Goal: Task Accomplishment & Management: Complete application form

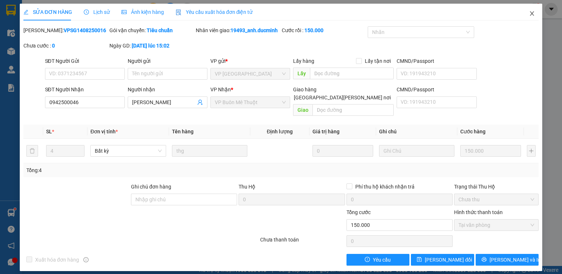
click at [534, 11] on span "Close" at bounding box center [532, 14] width 20 height 20
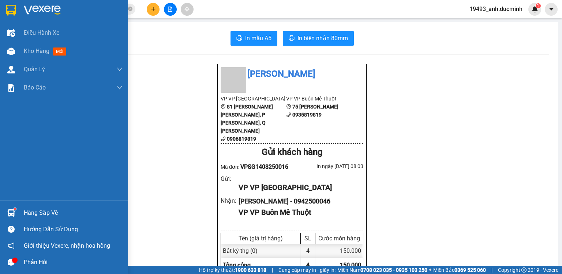
click at [15, 50] on div at bounding box center [11, 51] width 13 height 13
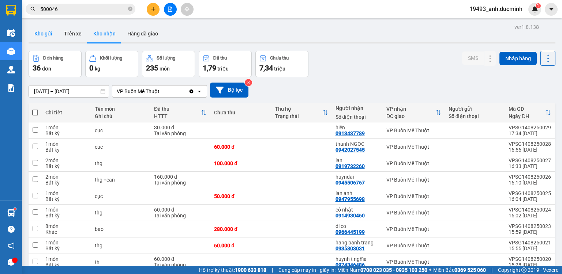
click at [41, 35] on button "Kho gửi" at bounding box center [44, 34] width 30 height 18
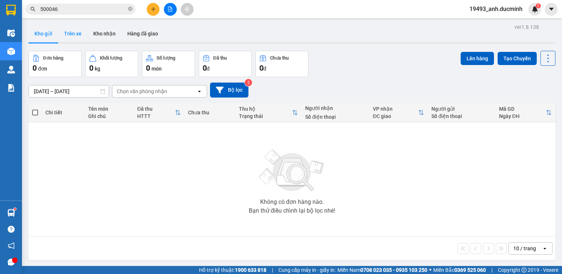
click at [80, 28] on button "Trên xe" at bounding box center [72, 34] width 29 height 18
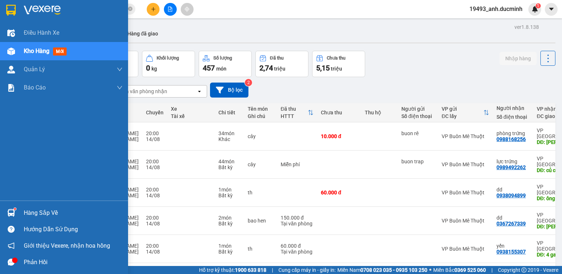
click at [10, 51] on img at bounding box center [11, 52] width 8 height 8
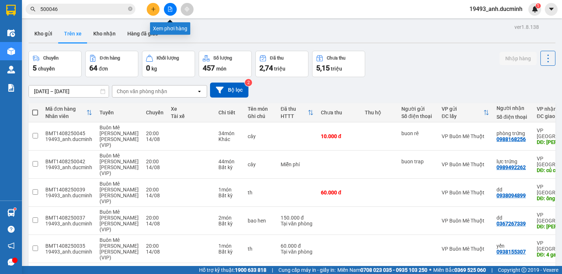
click at [165, 11] on button at bounding box center [170, 9] width 13 height 13
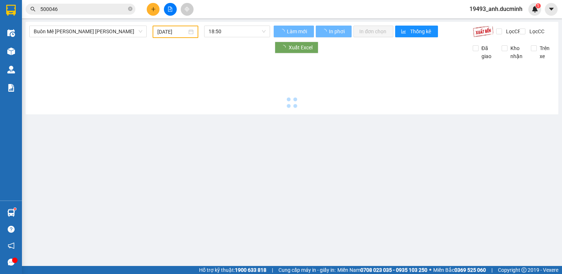
type input "[DATE]"
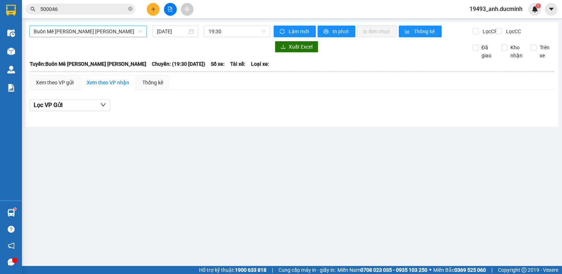
click at [108, 31] on span "Buôn Mê Thuột - Hồ Chí Minh" at bounding box center [88, 31] width 109 height 11
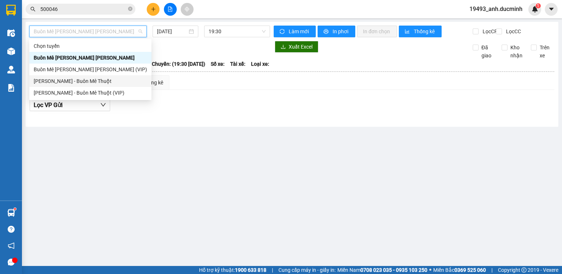
click at [89, 84] on div "[PERSON_NAME] - Buôn Mê Thuột" at bounding box center [90, 81] width 113 height 8
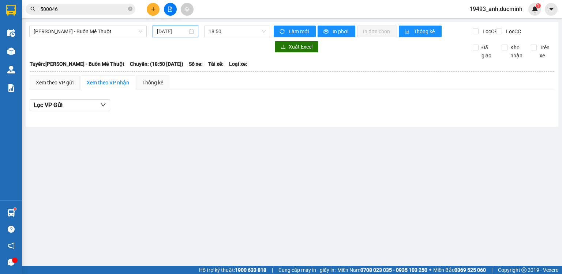
click at [157, 31] on input "[DATE]" at bounding box center [172, 31] width 30 height 8
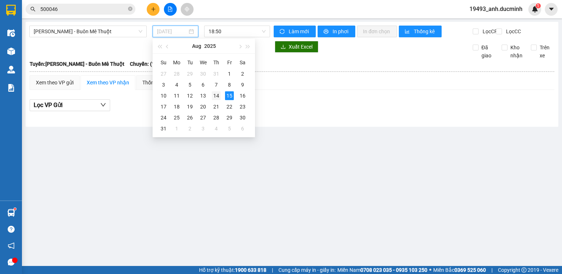
click at [218, 95] on div "14" at bounding box center [216, 95] width 9 height 9
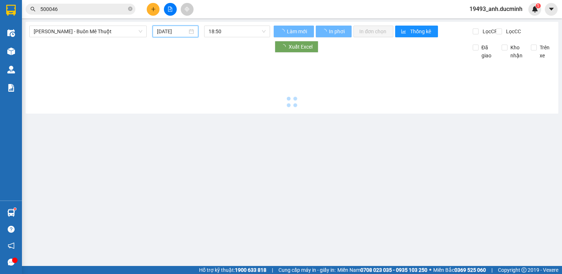
type input "14/08/2025"
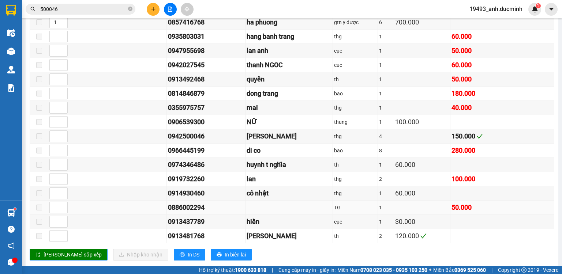
scroll to position [377, 0]
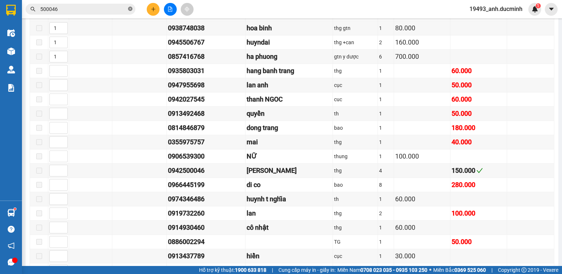
click at [129, 10] on icon "close-circle" at bounding box center [130, 9] width 4 height 4
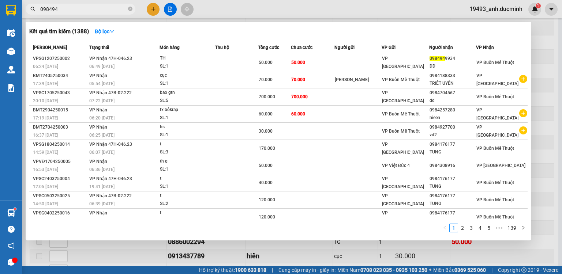
type input "0984949"
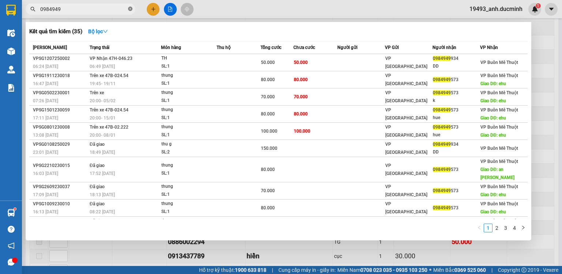
click at [131, 9] on icon "close-circle" at bounding box center [130, 9] width 4 height 4
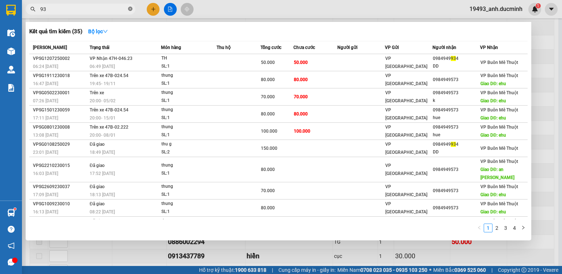
type input "934"
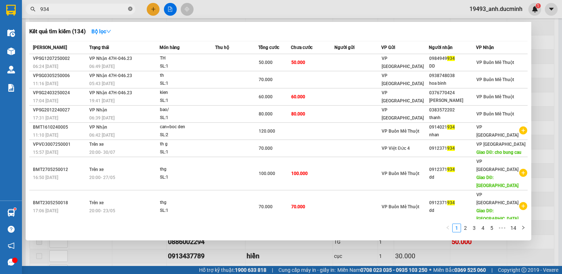
click at [131, 9] on icon "close-circle" at bounding box center [130, 9] width 4 height 4
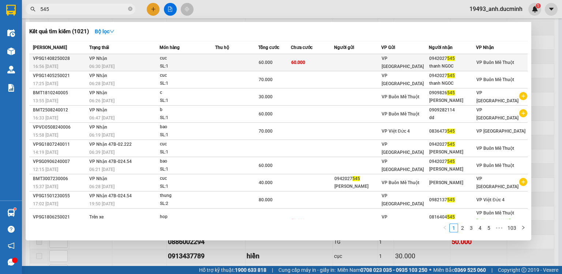
type input "545"
click at [154, 64] on div "06:30 - 15/08" at bounding box center [124, 67] width 70 height 8
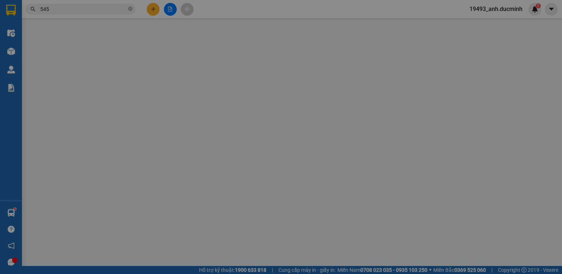
type input "0942027545"
type input "thanh NGOC"
type input "60.000"
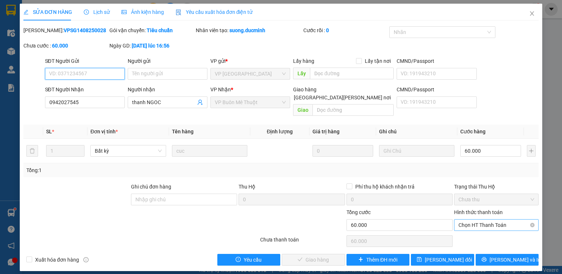
click at [466, 220] on span "Chọn HT Thanh Toán" at bounding box center [496, 225] width 76 height 11
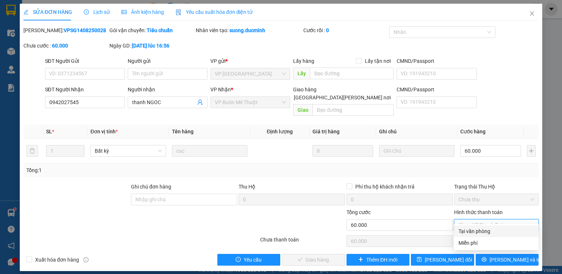
click at [465, 233] on div "Tại văn phòng" at bounding box center [496, 232] width 76 height 8
type input "0"
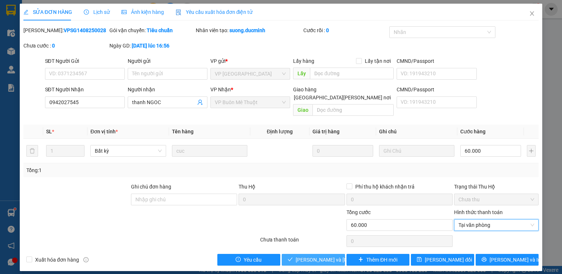
click at [328, 256] on span "Lưu và Giao hàng" at bounding box center [345, 260] width 99 height 8
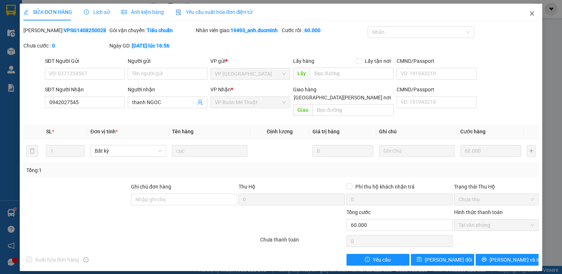
click at [532, 12] on icon "close" at bounding box center [532, 14] width 6 height 6
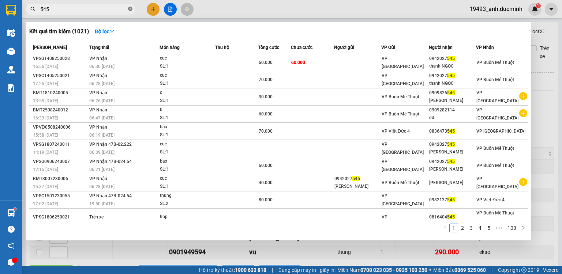
click at [131, 9] on icon "close-circle" at bounding box center [130, 9] width 4 height 4
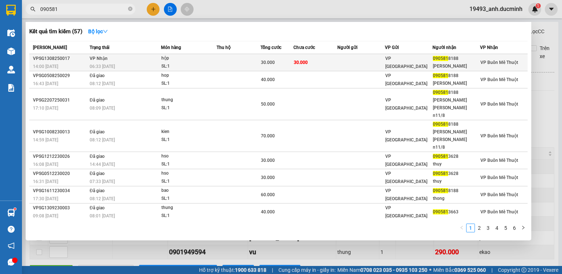
type input "090581"
click at [414, 58] on div "VP [GEOGRAPHIC_DATA]" at bounding box center [408, 63] width 47 height 16
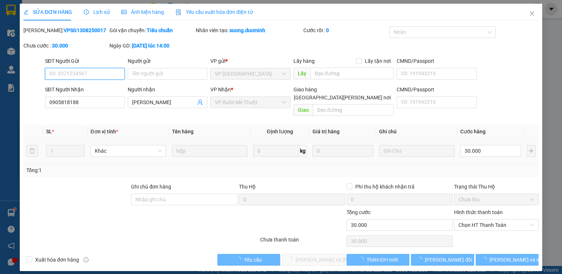
type input "0905818188"
type input "minh thong"
type input "30.000"
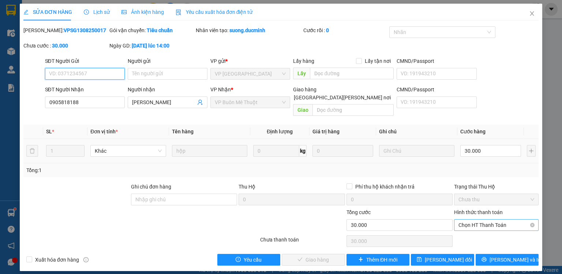
click at [509, 220] on span "Chọn HT Thanh Toán" at bounding box center [496, 225] width 76 height 11
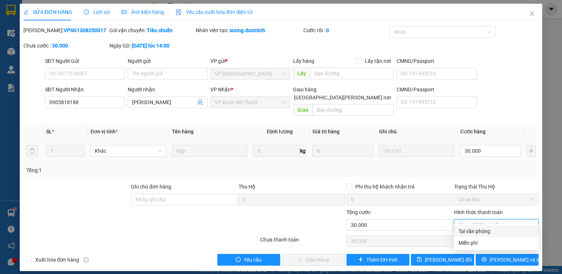
click at [488, 230] on div "Tại văn phòng" at bounding box center [496, 232] width 76 height 8
type input "0"
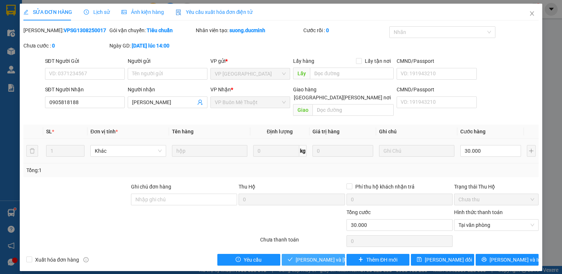
click at [321, 256] on span "Lưu và Giao hàng" at bounding box center [345, 260] width 99 height 8
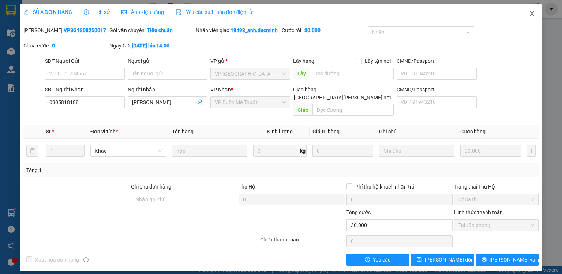
click at [537, 13] on span "Close" at bounding box center [532, 14] width 20 height 20
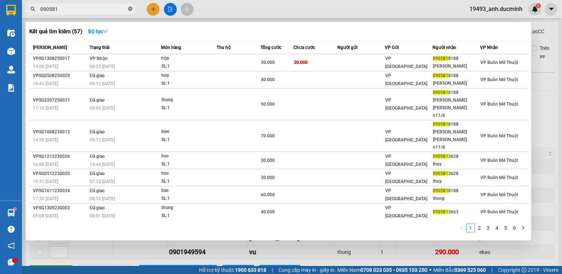
click at [129, 8] on icon "close-circle" at bounding box center [130, 9] width 4 height 4
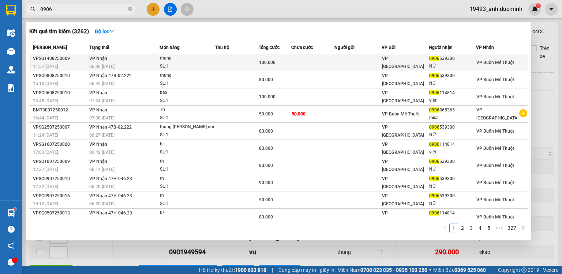
type input "0906"
click at [184, 56] on div "thung" at bounding box center [187, 59] width 55 height 8
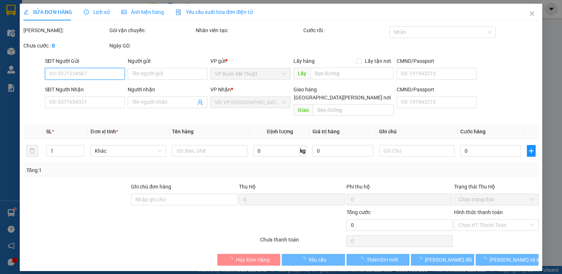
type input "0906539300"
type input "NỮ"
type input "100.000"
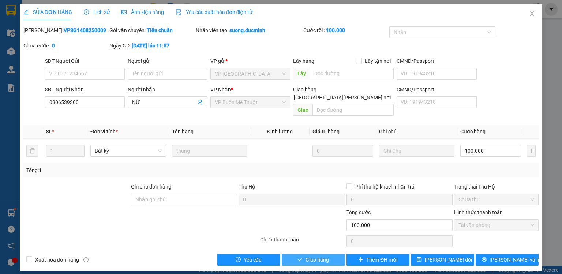
click at [298, 257] on icon "check" at bounding box center [299, 259] width 5 height 5
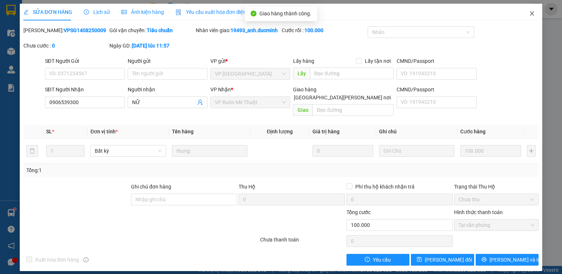
click at [532, 15] on icon "close" at bounding box center [532, 14] width 6 height 6
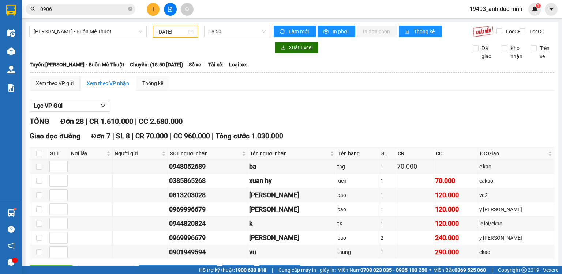
click at [447, 76] on section "Kết quả tìm kiếm ( 3262 ) Bộ lọc Mã ĐH Trạng thái Món hàng Thu hộ Tổng cước Chư…" at bounding box center [281, 137] width 562 height 274
click at [470, 125] on div "TỔNG Đơn 28 | CR 1.610.000 | CC 2.680.000" at bounding box center [292, 121] width 525 height 11
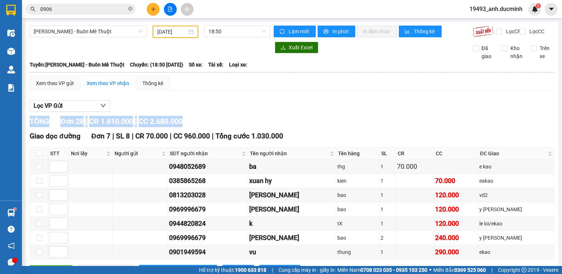
click at [470, 125] on div "TỔNG Đơn 28 | CR 1.610.000 | CC 2.680.000" at bounding box center [292, 121] width 525 height 11
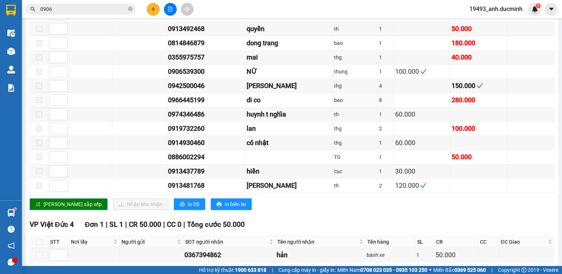
scroll to position [466, 0]
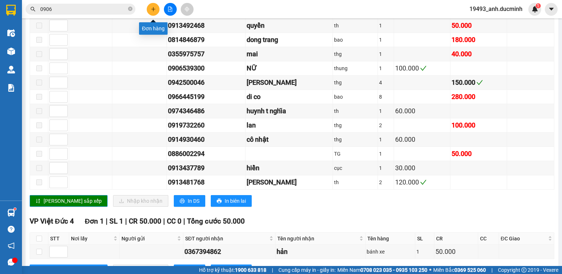
click at [151, 13] on button at bounding box center [153, 9] width 13 height 13
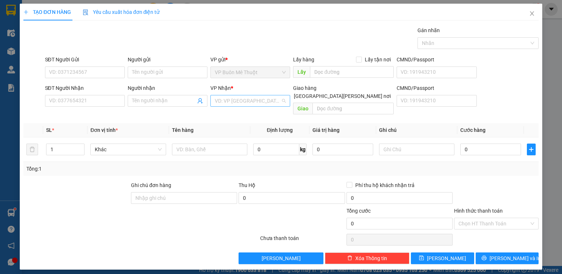
click at [237, 101] on input "search" at bounding box center [248, 100] width 66 height 11
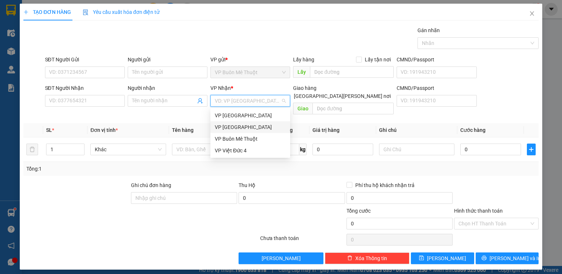
click at [236, 127] on div "VP [GEOGRAPHIC_DATA]" at bounding box center [250, 127] width 71 height 8
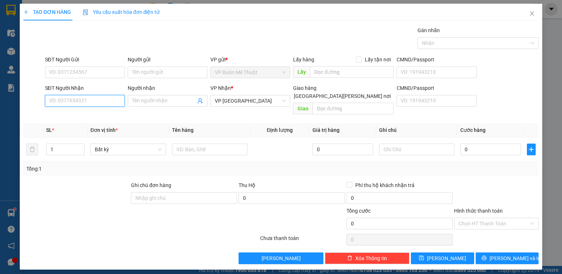
click at [97, 98] on input "SĐT Người Nhận" at bounding box center [85, 101] width 80 height 12
click at [187, 145] on input "text" at bounding box center [209, 150] width 75 height 12
type input "xedien-"
click at [109, 100] on input "SĐT Người Nhận" at bounding box center [85, 101] width 80 height 12
click at [111, 105] on input "SĐT Người Nhận" at bounding box center [85, 101] width 80 height 12
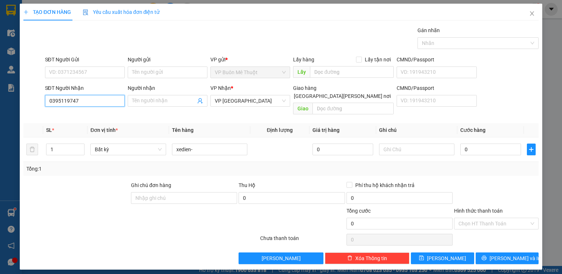
click at [57, 99] on input "0395119747" at bounding box center [85, 101] width 80 height 12
type input "0395119747"
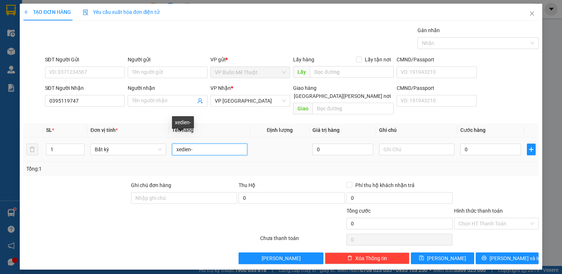
drag, startPoint x: 218, startPoint y: 142, endPoint x: 185, endPoint y: 136, distance: 33.4
click at [218, 144] on input "xedien-" at bounding box center [209, 150] width 75 height 12
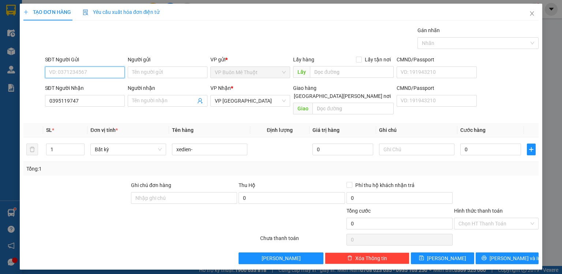
click at [91, 71] on input "SĐT Người Gửi" at bounding box center [85, 73] width 80 height 12
type input "0969241765"
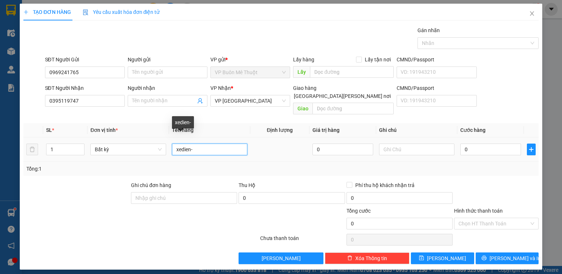
click at [193, 144] on input "xedien-" at bounding box center [209, 150] width 75 height 12
type input "xedien-07106"
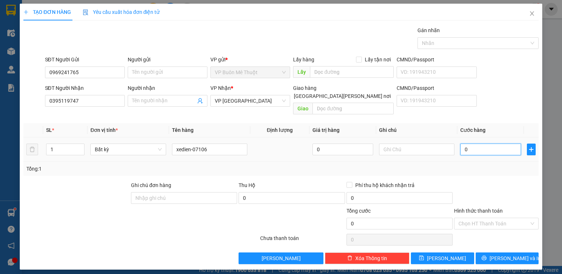
click at [470, 144] on input "0" at bounding box center [490, 150] width 61 height 12
type input "3"
type input "30"
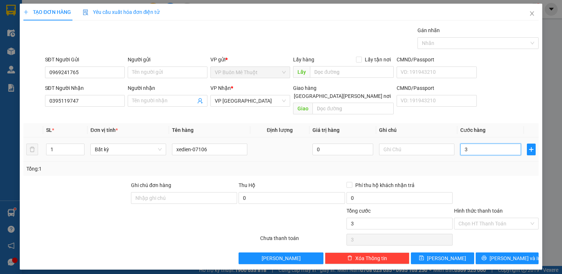
type input "30"
type input "300"
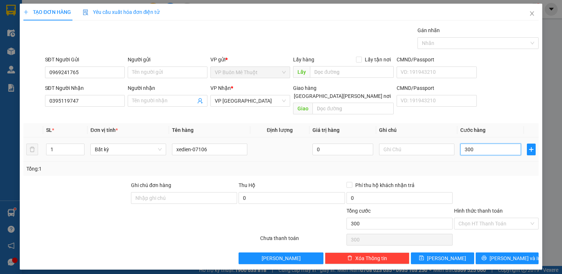
type input "3.000"
type input "30.000"
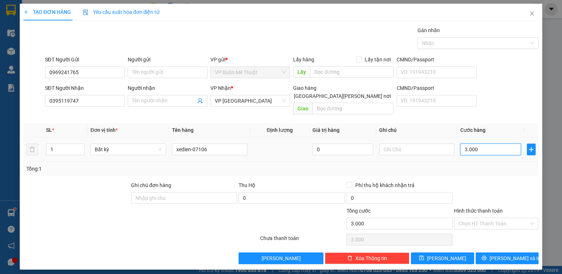
type input "30.000"
type input "300.000"
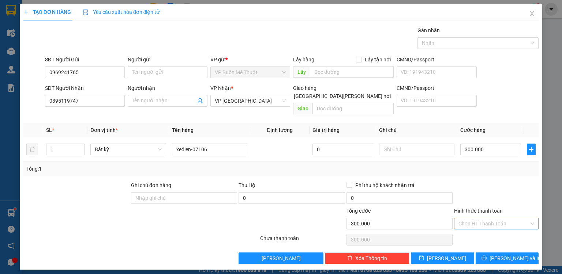
click at [502, 218] on input "Hình thức thanh toán" at bounding box center [493, 223] width 71 height 11
click at [501, 231] on div "Tại văn phòng" at bounding box center [496, 230] width 76 height 8
type input "0"
click at [504, 255] on span "Lưu và In" at bounding box center [514, 259] width 51 height 8
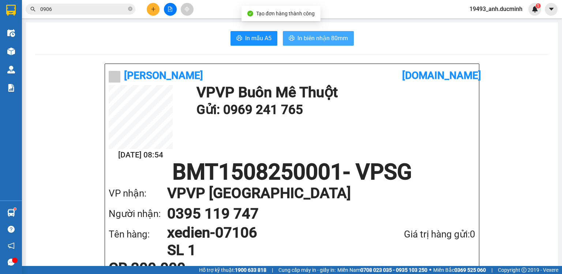
click at [307, 33] on button "In biên nhận 80mm" at bounding box center [318, 38] width 71 height 15
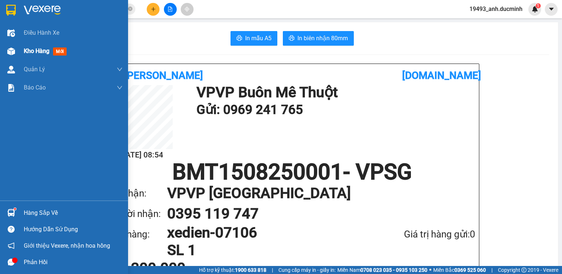
click at [42, 50] on span "Kho hàng" at bounding box center [37, 51] width 26 height 7
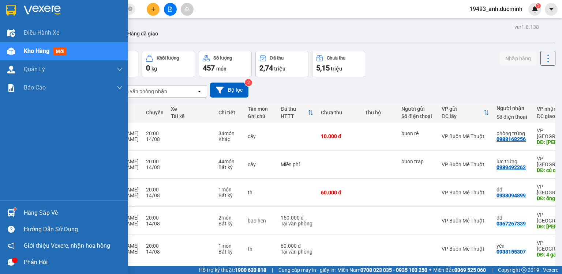
click at [40, 51] on span "Kho hàng" at bounding box center [37, 51] width 26 height 7
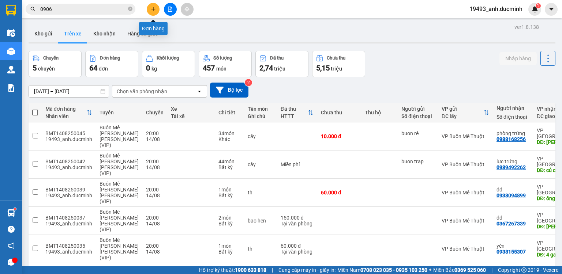
click at [153, 10] on icon "plus" at bounding box center [153, 9] width 5 height 5
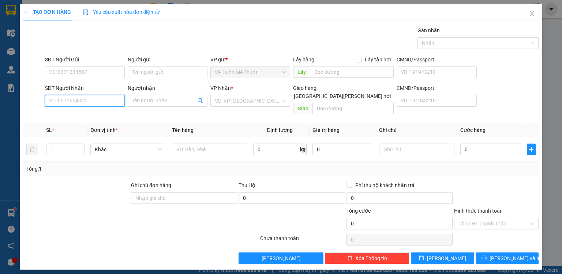
click at [107, 102] on input "SĐT Người Nhận" at bounding box center [85, 101] width 80 height 12
click at [18, 50] on div "TẠO ĐƠN HÀNG Yêu cầu xuất hóa đơn điện tử Transit Pickup Surcharge Ids Transit …" at bounding box center [281, 137] width 562 height 274
click at [15, 51] on div "TẠO ĐƠN HÀNG Yêu cầu xuất hóa đơn điện tử Transit Pickup Surcharge Ids Transit …" at bounding box center [281, 137] width 562 height 274
click at [529, 14] on icon "close" at bounding box center [532, 14] width 6 height 6
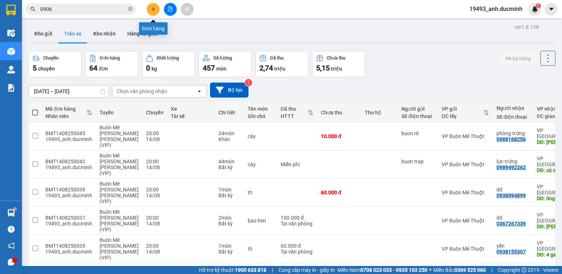
click at [151, 4] on button at bounding box center [153, 9] width 13 height 13
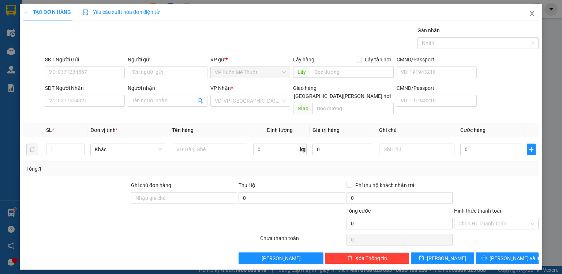
click at [527, 15] on span "Close" at bounding box center [532, 14] width 20 height 20
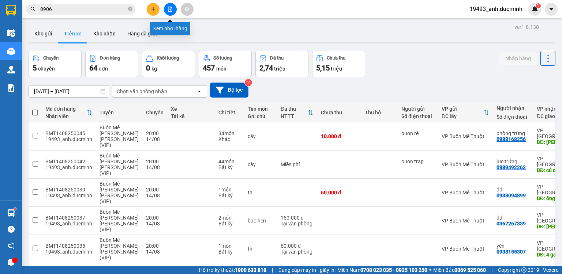
click at [170, 10] on icon "file-add" at bounding box center [170, 9] width 5 height 5
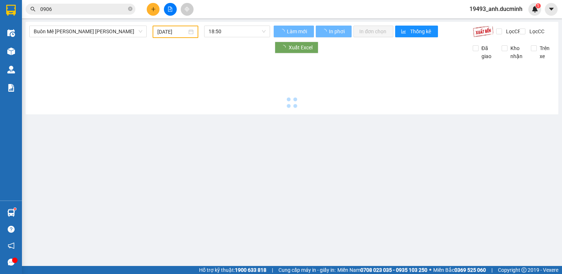
type input "[DATE]"
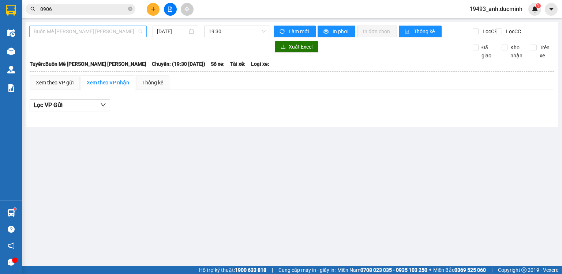
click at [52, 27] on span "Buôn Mê Thuột - Hồ Chí Minh" at bounding box center [88, 31] width 109 height 11
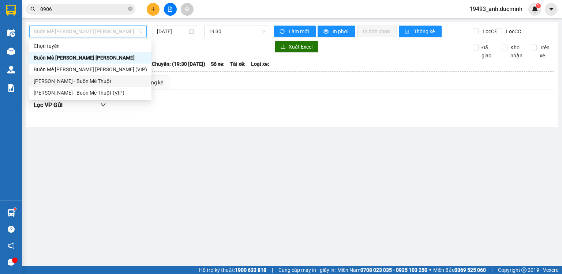
click at [72, 80] on div "[PERSON_NAME] - Buôn Mê Thuột" at bounding box center [90, 81] width 113 height 8
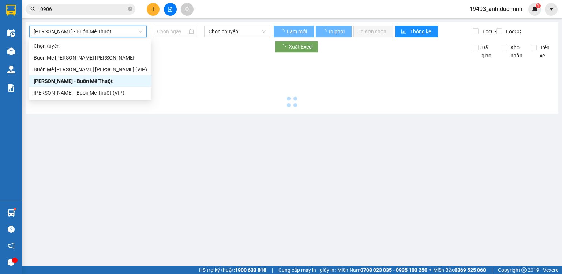
type input "[DATE]"
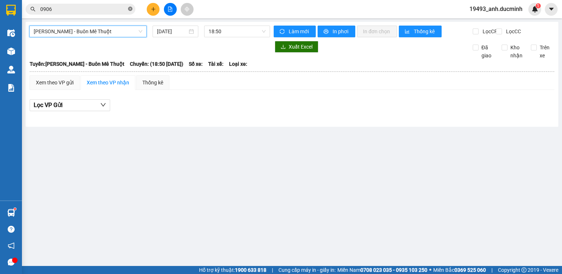
click at [129, 7] on icon "close-circle" at bounding box center [130, 9] width 4 height 4
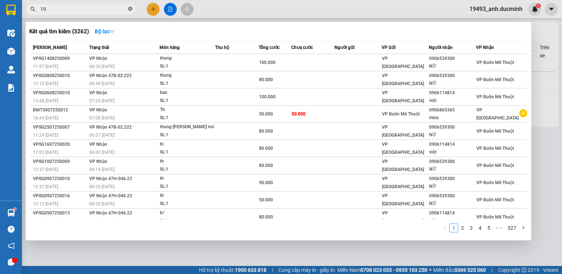
type input "199"
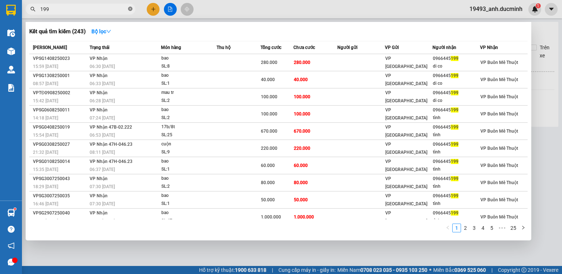
click at [130, 10] on icon "close-circle" at bounding box center [130, 9] width 4 height 4
type input "747"
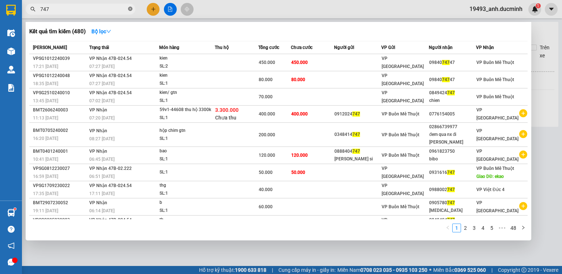
click at [131, 9] on icon "close-circle" at bounding box center [130, 9] width 4 height 4
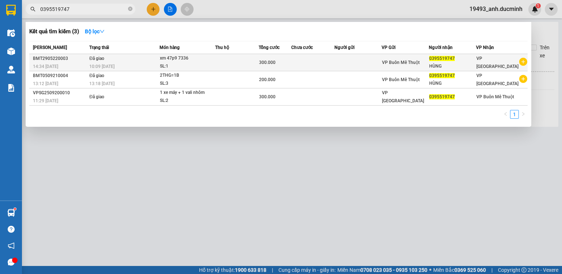
type input "0395519747"
click at [146, 65] on div "10:09 [DATE]" at bounding box center [124, 67] width 70 height 8
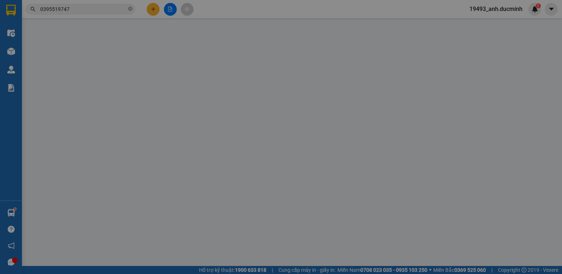
type input "0395519747"
type input "HÙNG"
type input "300.000"
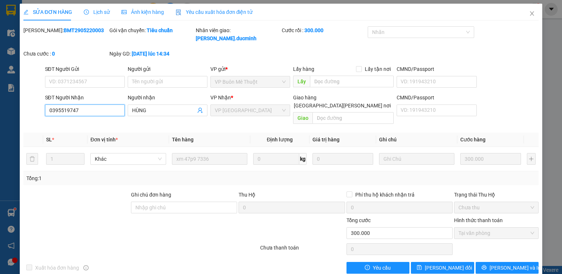
click at [60, 105] on input "0395519747" at bounding box center [85, 111] width 80 height 12
click at [87, 105] on input "0395519747" at bounding box center [85, 111] width 80 height 12
click at [532, 15] on icon "close" at bounding box center [532, 13] width 4 height 4
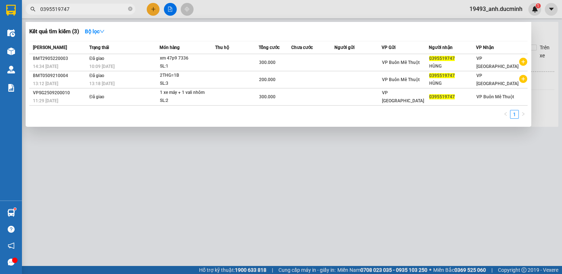
click at [88, 11] on input "0395519747" at bounding box center [83, 9] width 86 height 8
click at [51, 11] on input "0395519747" at bounding box center [83, 9] width 86 height 8
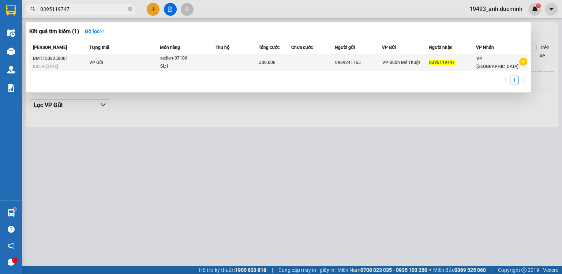
type input "0395119747"
click at [147, 57] on td "VP Gửi" at bounding box center [123, 62] width 72 height 17
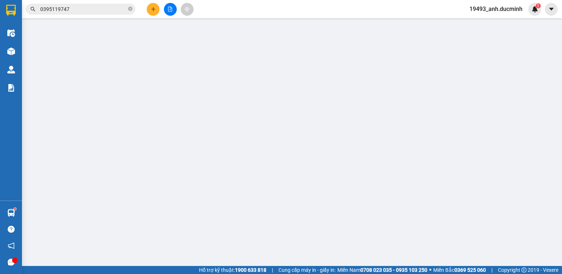
type input "0969241765"
type input "0395119747"
type input "300.000"
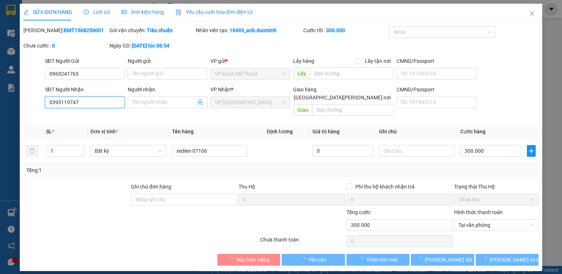
click at [101, 100] on input "0395119747" at bounding box center [85, 103] width 80 height 12
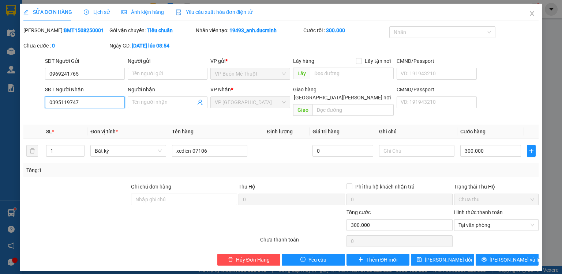
click at [101, 100] on input "0395119747" at bounding box center [85, 103] width 80 height 12
paste input "0395519747"
type input "0395519747"
click at [448, 256] on span "Lưu thay đổi" at bounding box center [448, 260] width 47 height 8
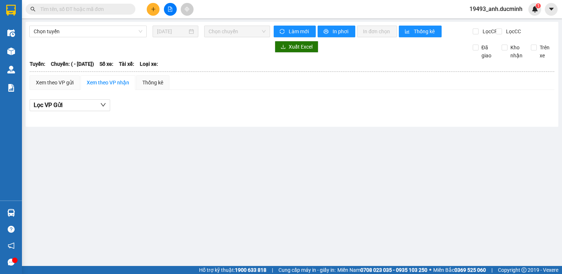
click at [59, 11] on input "text" at bounding box center [83, 9] width 86 height 8
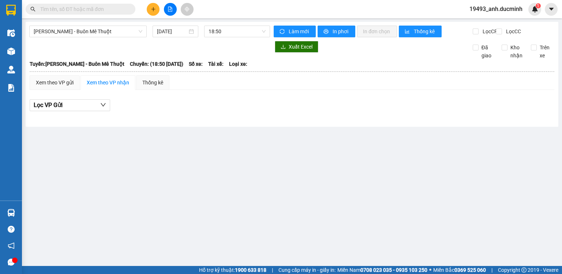
paste input "0395519747"
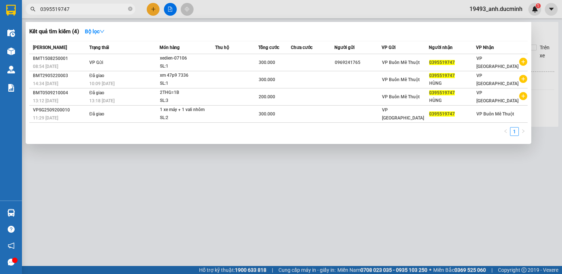
type input "0395519747"
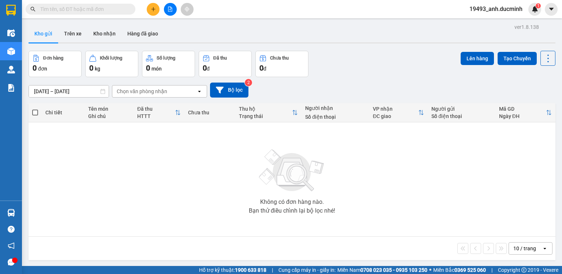
click at [114, 6] on input "text" at bounding box center [83, 9] width 86 height 8
click at [156, 10] on button at bounding box center [153, 9] width 13 height 13
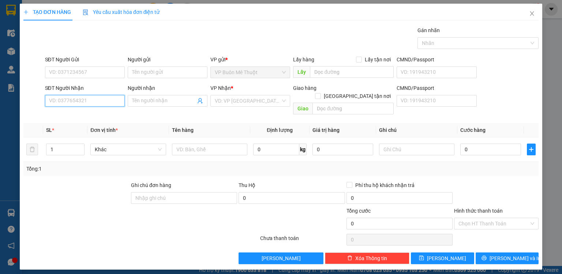
click at [104, 98] on input "SĐT Người Nhận" at bounding box center [85, 101] width 80 height 12
click at [97, 109] on div "0367593989 0367593989" at bounding box center [85, 115] width 80 height 15
click at [98, 112] on div "Transit Pickup Surcharge Ids Transit Deliver Surcharge Ids Transit Deliver Surc…" at bounding box center [280, 145] width 515 height 238
click at [102, 97] on input "0367593" at bounding box center [85, 101] width 80 height 12
click at [100, 113] on div "0367593989" at bounding box center [84, 115] width 71 height 8
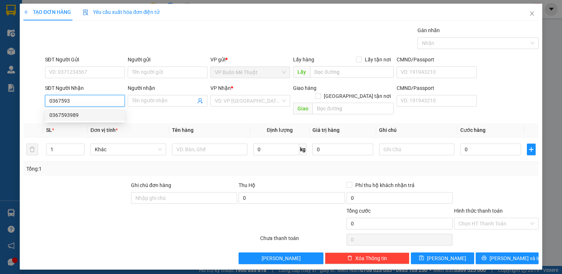
type input "0367593989"
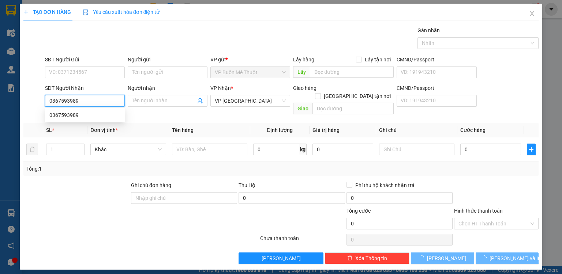
type input "40.000"
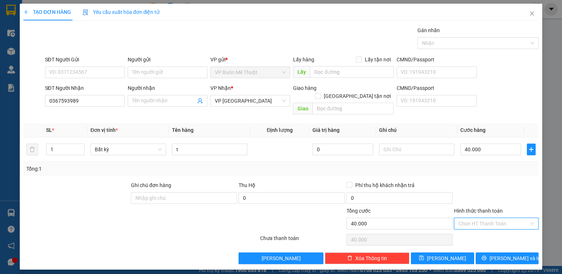
click at [489, 218] on input "Hình thức thanh toán" at bounding box center [493, 223] width 71 height 11
click at [478, 226] on div "Tại văn phòng" at bounding box center [496, 230] width 76 height 8
type input "0"
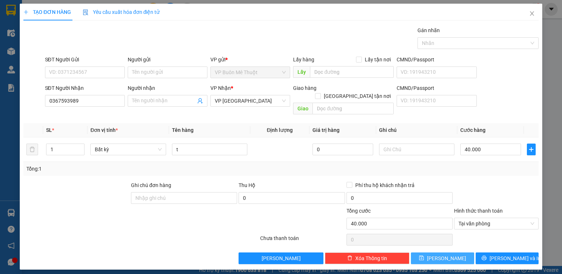
click at [459, 253] on button "Lưu" at bounding box center [442, 259] width 63 height 12
type input "0"
click at [530, 12] on icon "close" at bounding box center [532, 14] width 6 height 6
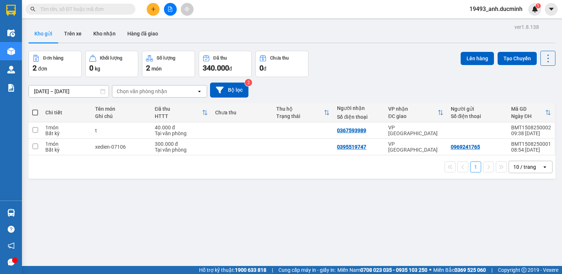
click at [115, 9] on input "text" at bounding box center [83, 9] width 86 height 8
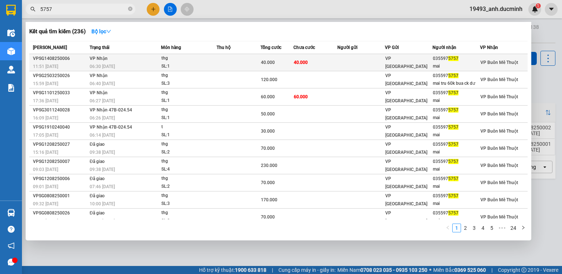
type input "5757"
click at [316, 62] on td "40.000" at bounding box center [315, 62] width 44 height 17
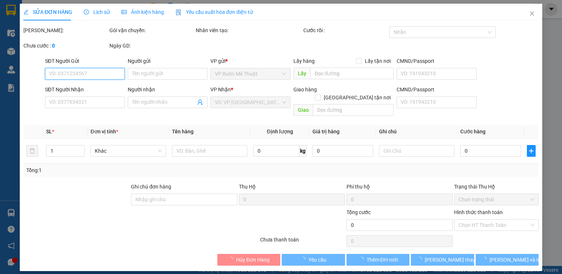
type input "0355975757"
type input "mai"
type input "40.000"
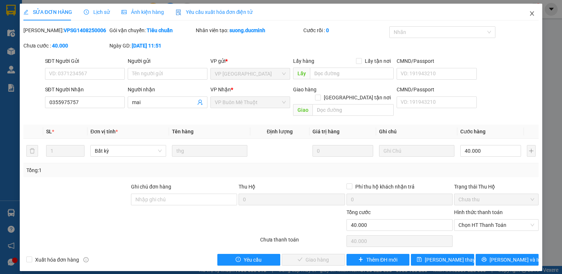
click at [535, 13] on span "Close" at bounding box center [532, 14] width 20 height 20
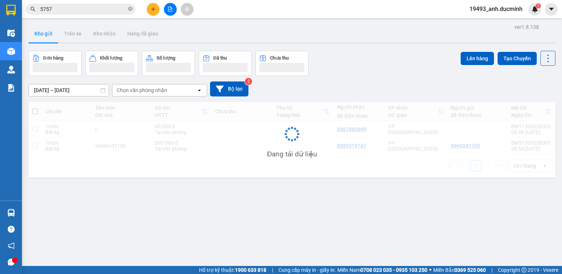
click at [74, 10] on input "5757" at bounding box center [83, 9] width 86 height 8
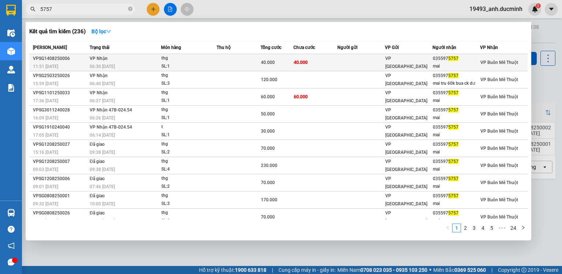
click at [138, 60] on td "VP Nhận 06:30 - 15/08" at bounding box center [124, 62] width 73 height 17
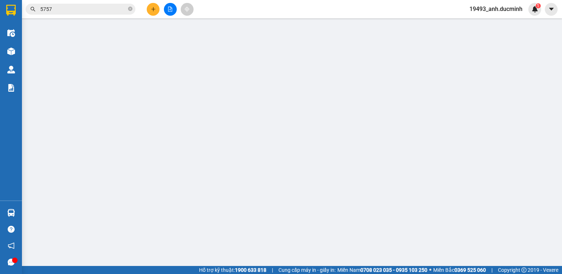
type input "0355975757"
type input "mai"
type input "40.000"
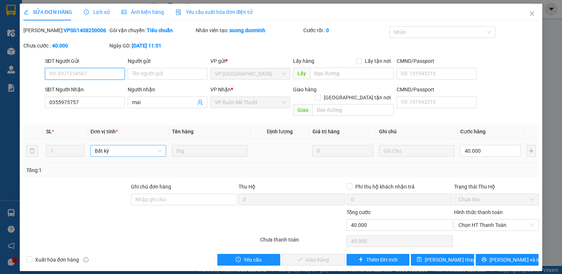
click at [157, 146] on span "Bất kỳ" at bounding box center [128, 151] width 67 height 11
click at [216, 127] on th "Tên hàng" at bounding box center [209, 132] width 81 height 14
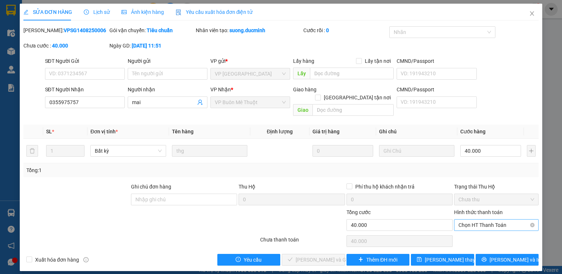
click at [488, 220] on span "Chọn HT Thanh Toán" at bounding box center [496, 225] width 76 height 11
click at [483, 233] on div "Tại văn phòng" at bounding box center [496, 232] width 76 height 8
type input "0"
click at [325, 256] on span "Lưu và Giao hàng" at bounding box center [331, 260] width 70 height 8
